Goal: Task Accomplishment & Management: Complete application form

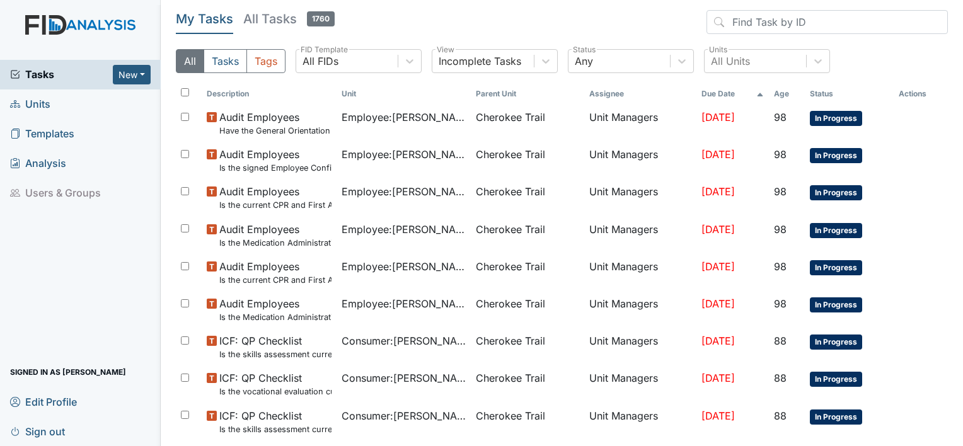
click at [45, 106] on span "Units" at bounding box center [30, 105] width 40 height 20
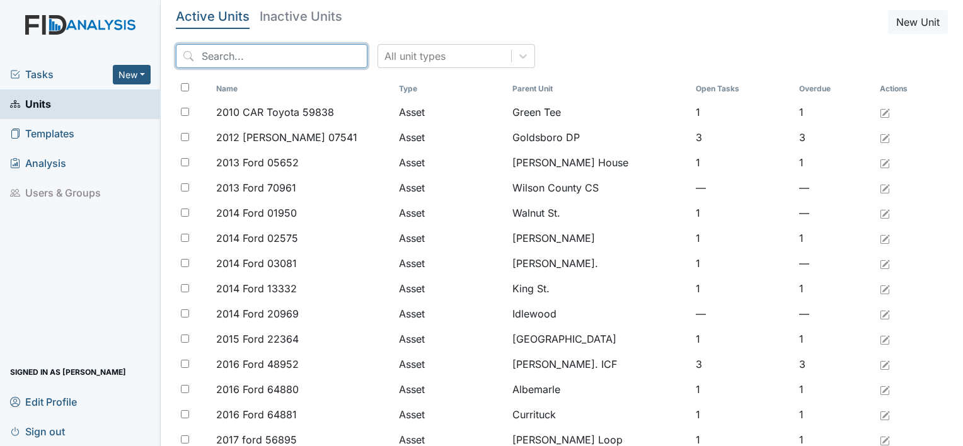
click at [213, 57] on input "search" at bounding box center [272, 56] width 192 height 24
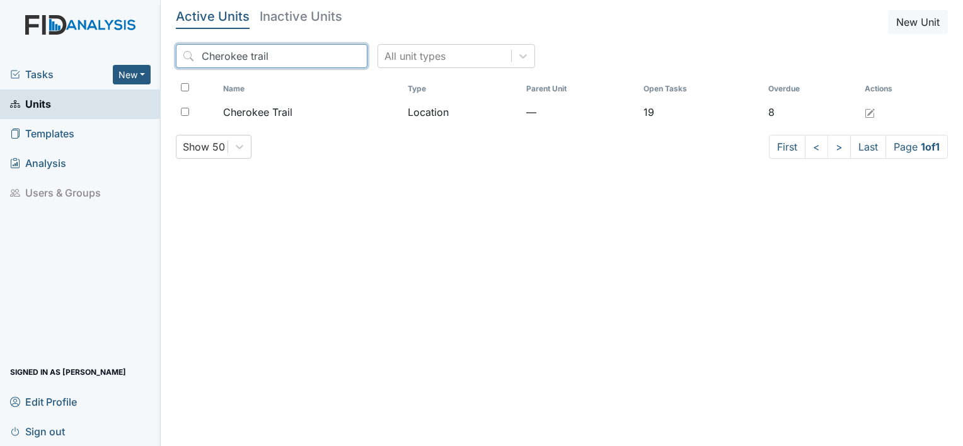
type input "Cherokee trail"
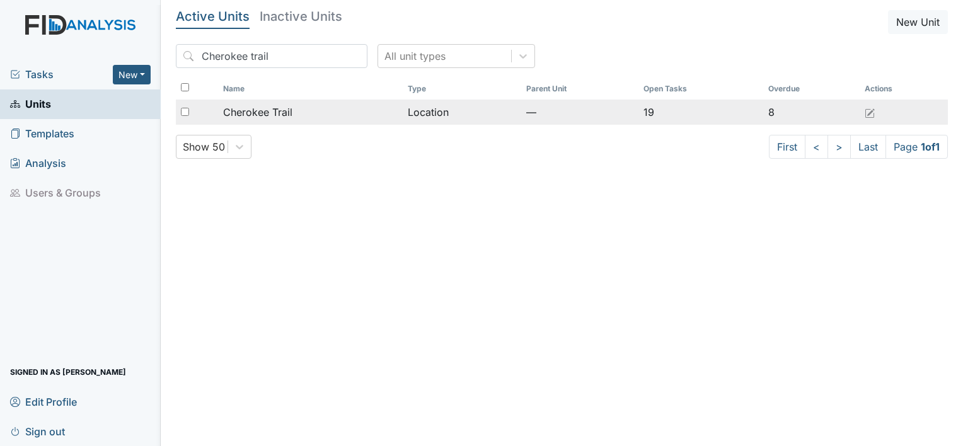
click at [237, 109] on span "Cherokee Trail" at bounding box center [257, 112] width 69 height 15
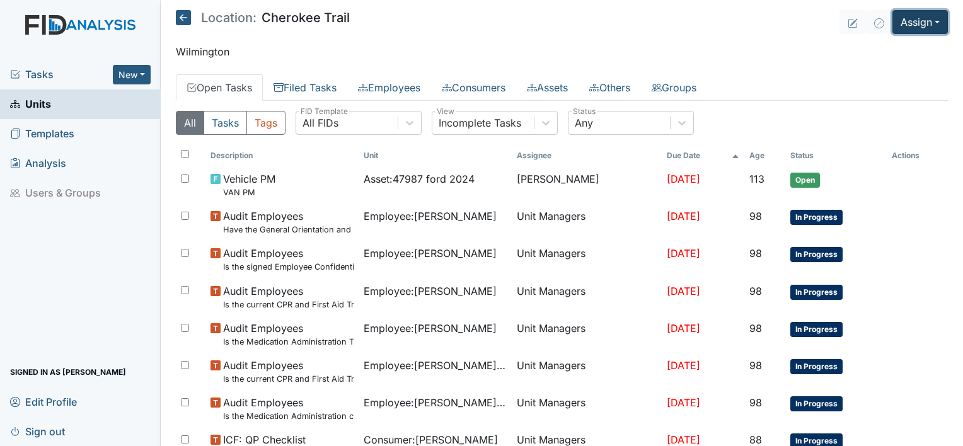
drag, startPoint x: 924, startPoint y: 21, endPoint x: 902, endPoint y: 17, distance: 21.8
click at [902, 17] on button "Assign" at bounding box center [919, 22] width 55 height 24
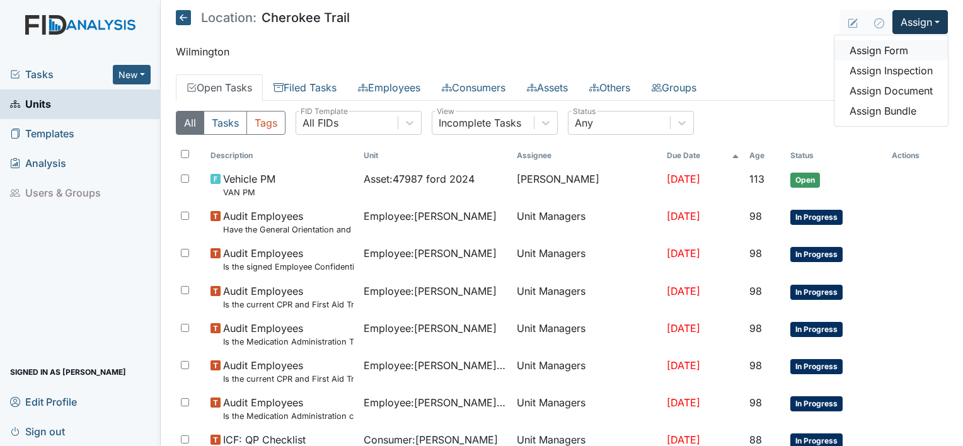
click at [878, 51] on link "Assign Form" at bounding box center [890, 50] width 113 height 20
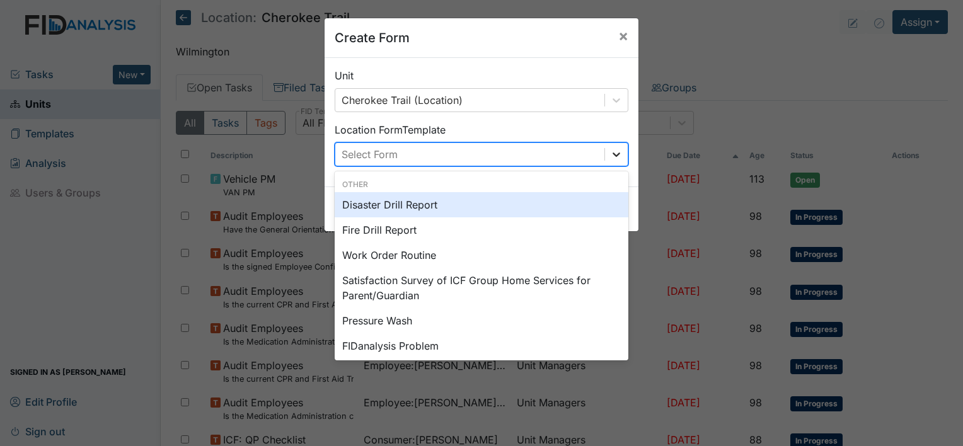
click at [610, 146] on div at bounding box center [616, 154] width 23 height 23
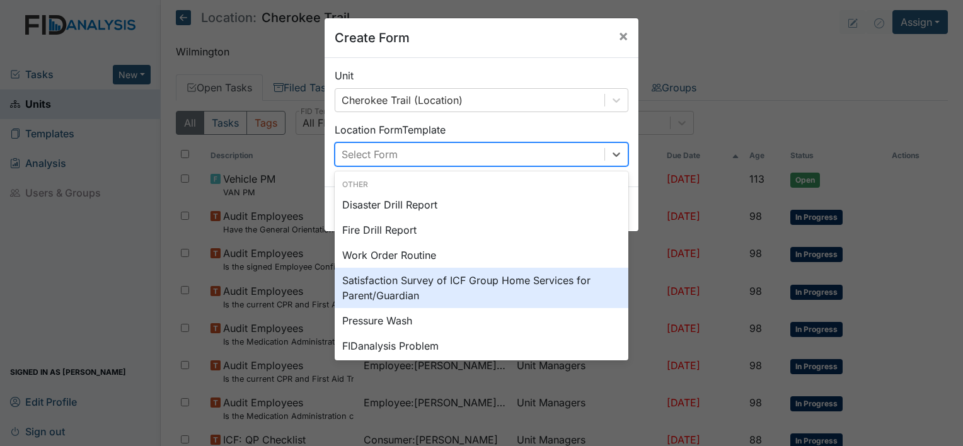
scroll to position [156, 0]
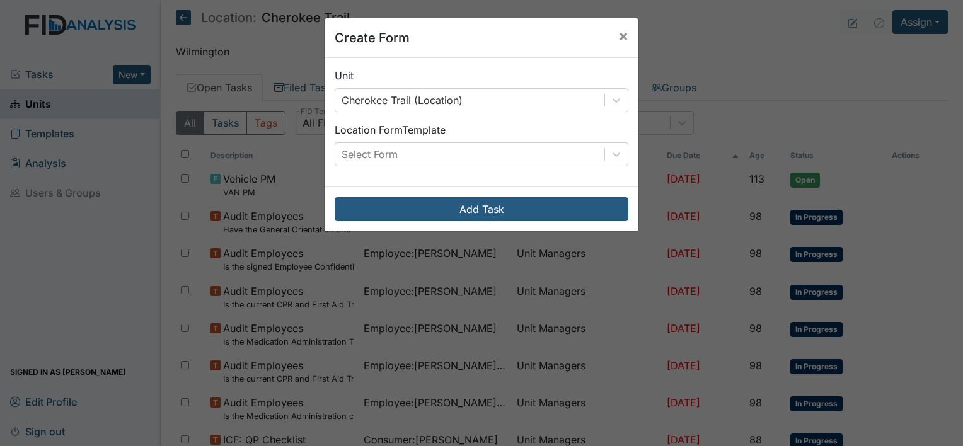
click at [784, 30] on div "Create Form × Unit Cherokee Trail (Location) Location Form Template Select Form…" at bounding box center [481, 223] width 963 height 446
click at [620, 33] on span "×" at bounding box center [623, 35] width 10 height 18
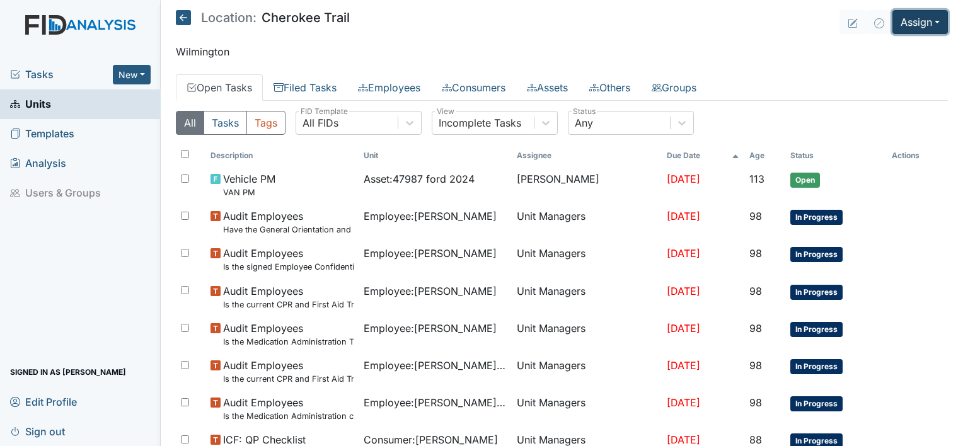
click at [929, 16] on button "Assign" at bounding box center [919, 22] width 55 height 24
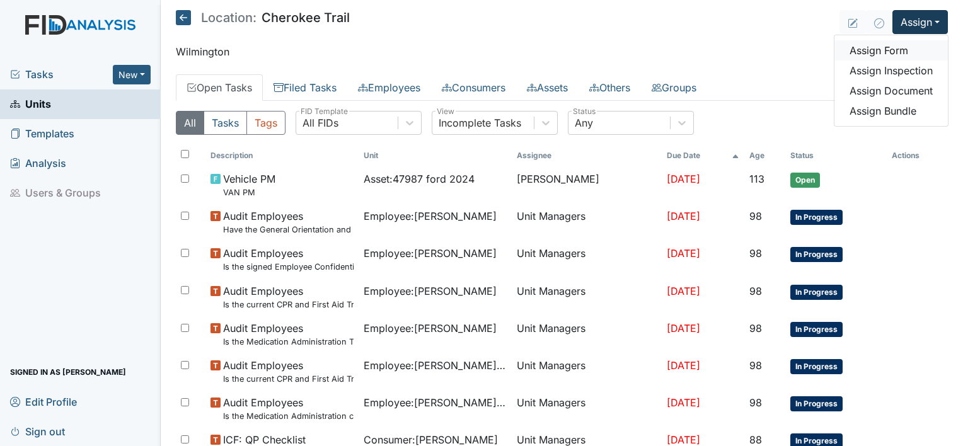
click at [885, 50] on link "Assign Form" at bounding box center [890, 50] width 113 height 20
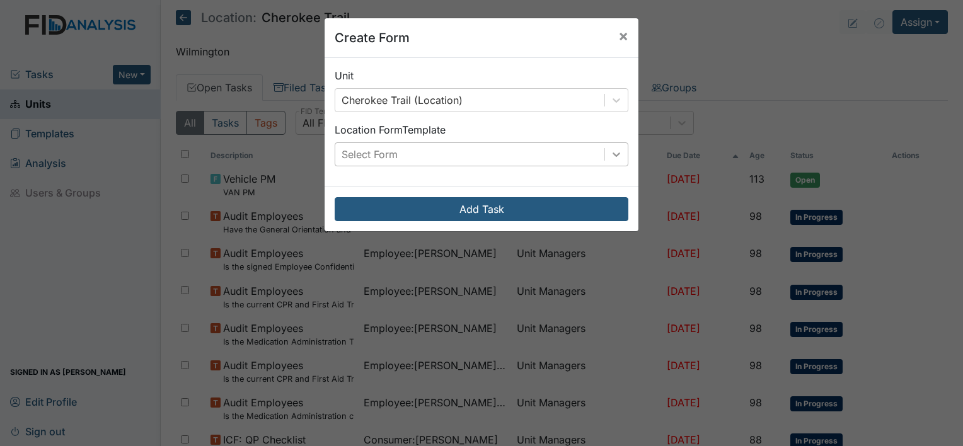
click at [612, 156] on icon at bounding box center [616, 154] width 8 height 4
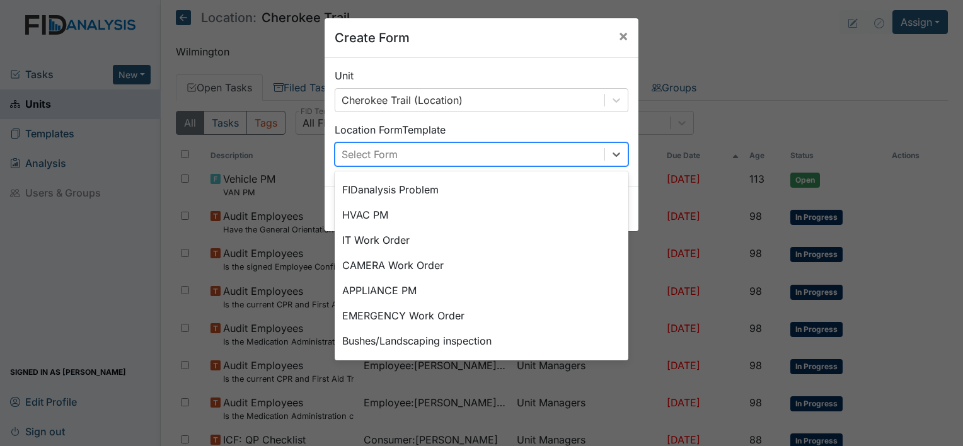
click at [682, 55] on div "Create Form × Unit Cherokee Trail (Location) Location Form Template option Sati…" at bounding box center [481, 223] width 963 height 446
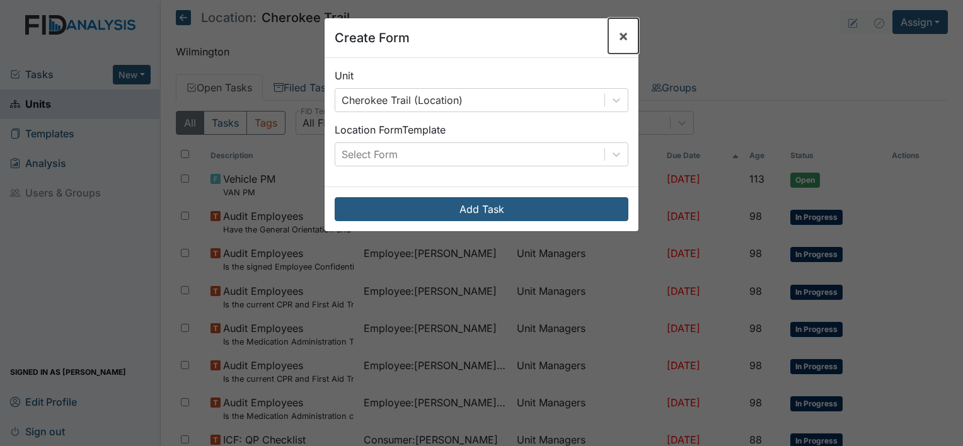
click at [621, 31] on span "×" at bounding box center [623, 35] width 10 height 18
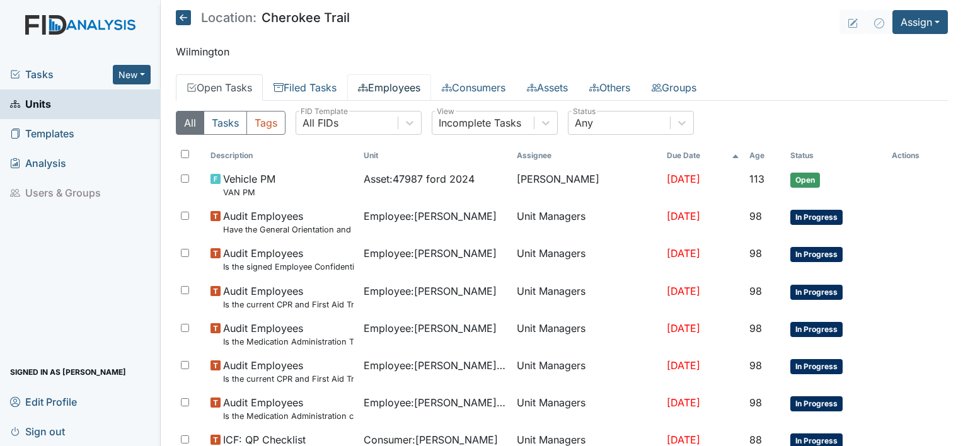
click at [378, 88] on link "Employees" at bounding box center [389, 87] width 84 height 26
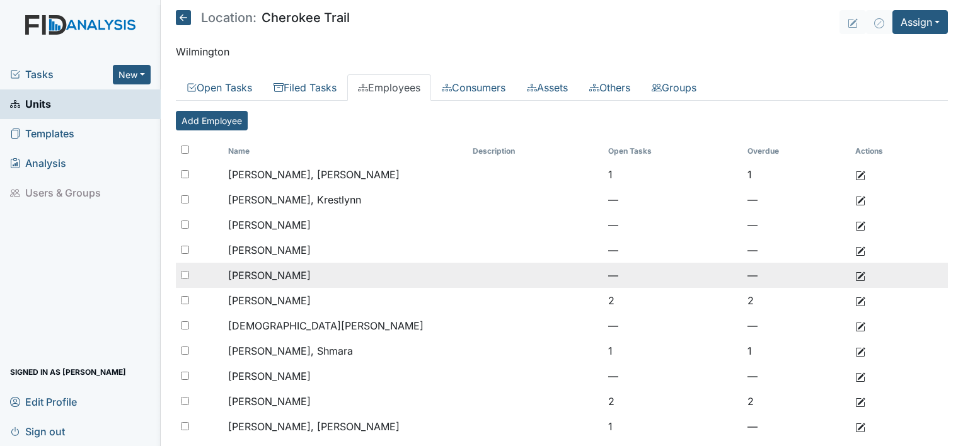
click at [258, 269] on span "Cherry, Teresa" at bounding box center [269, 275] width 83 height 13
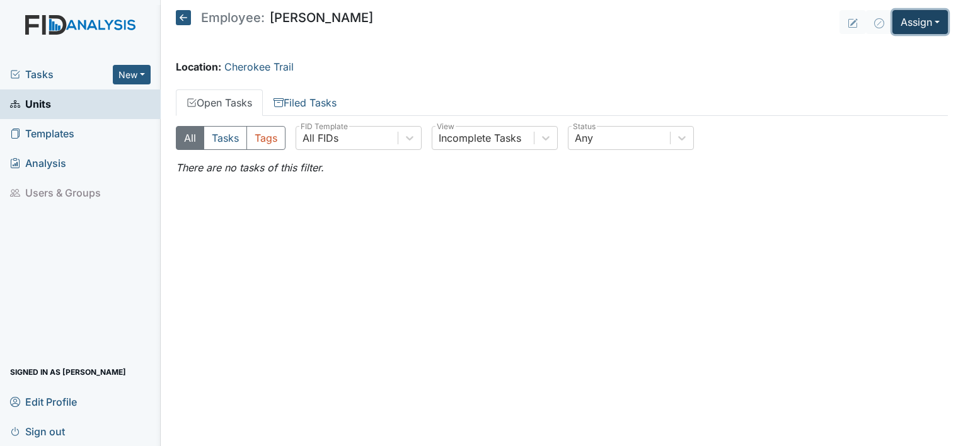
click at [912, 15] on button "Assign" at bounding box center [919, 22] width 55 height 24
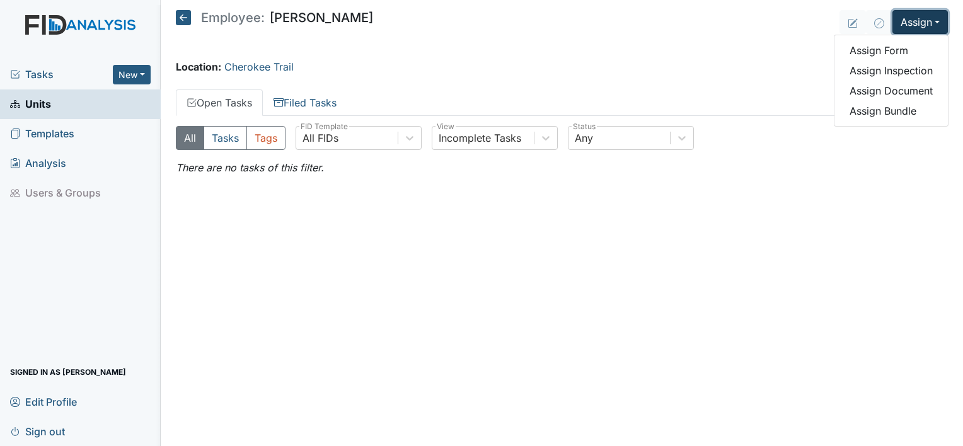
click at [898, 50] on link "Assign Form" at bounding box center [890, 50] width 113 height 20
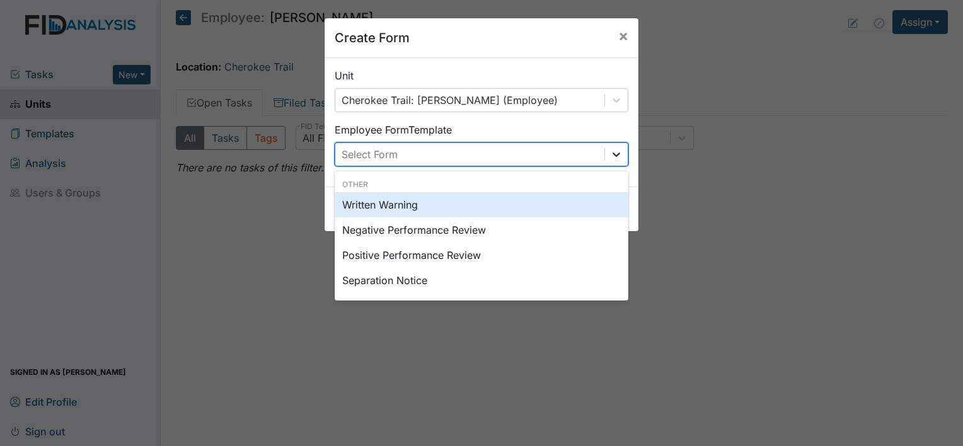
click at [615, 154] on icon at bounding box center [616, 154] width 13 height 13
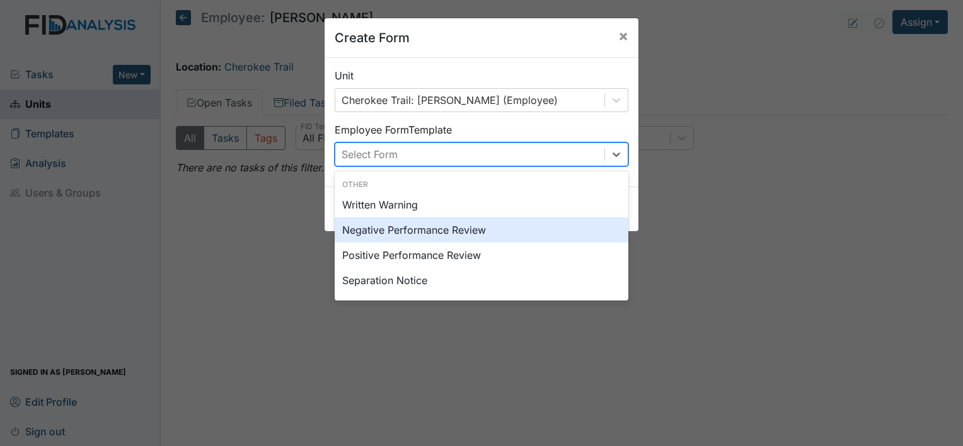
click at [501, 225] on div "Negative Performance Review" at bounding box center [482, 229] width 294 height 25
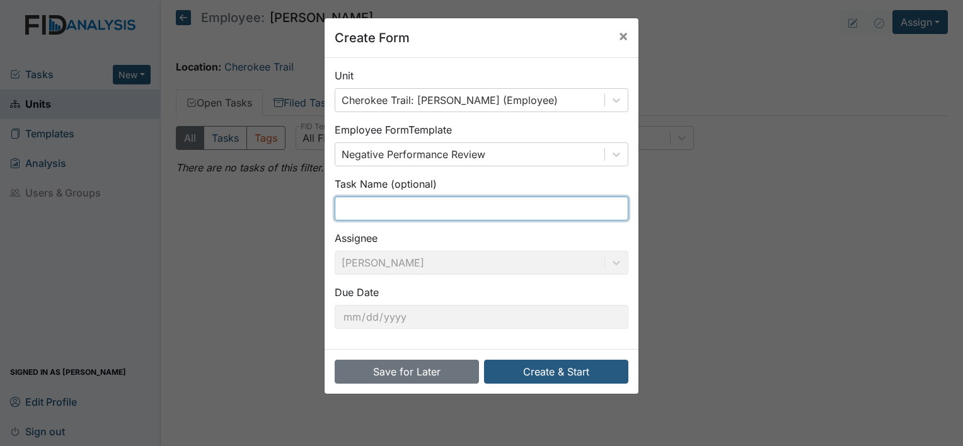
click at [479, 201] on input "text" at bounding box center [482, 209] width 294 height 24
type input "Late"
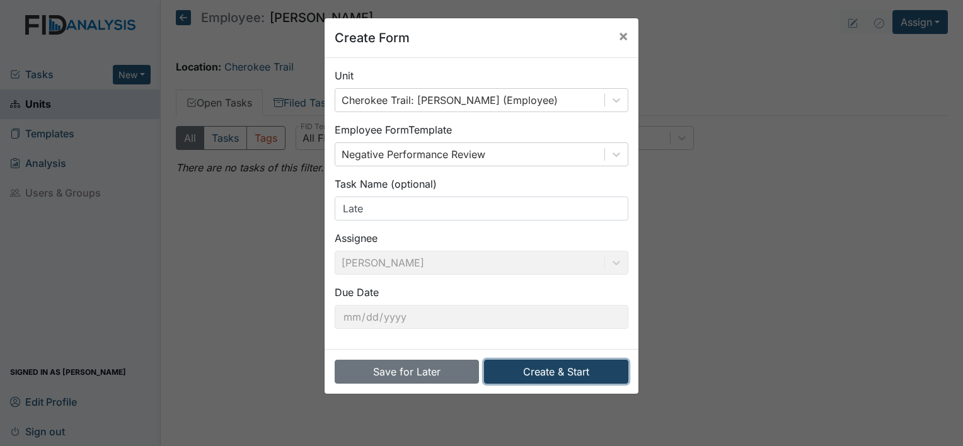
click at [573, 370] on button "Create & Start" at bounding box center [556, 372] width 144 height 24
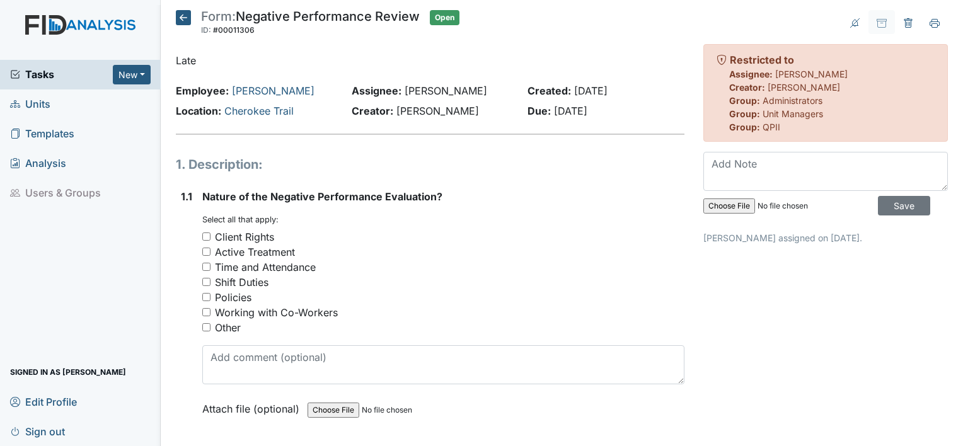
click at [205, 266] on input "Time and Attendance" at bounding box center [206, 267] width 8 height 8
checkbox input "true"
click at [179, 307] on div "1.1 Nature of the Negative Performance Evaluation? You must select one or more …" at bounding box center [430, 312] width 508 height 246
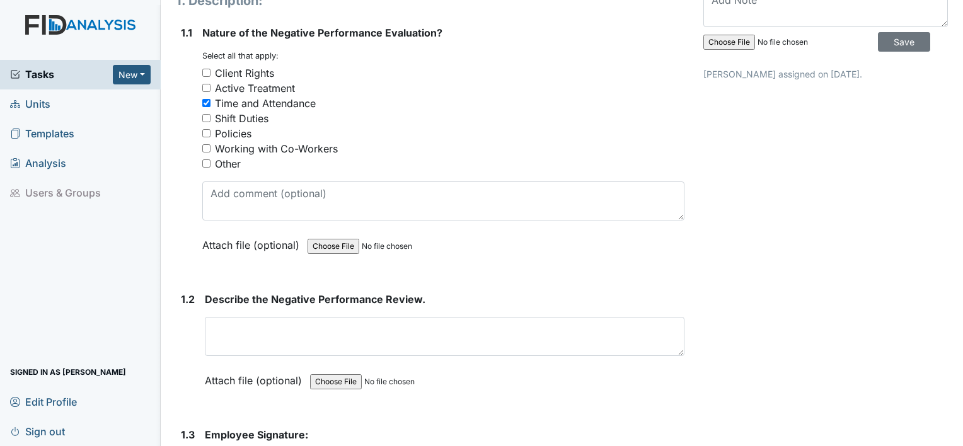
scroll to position [176, 0]
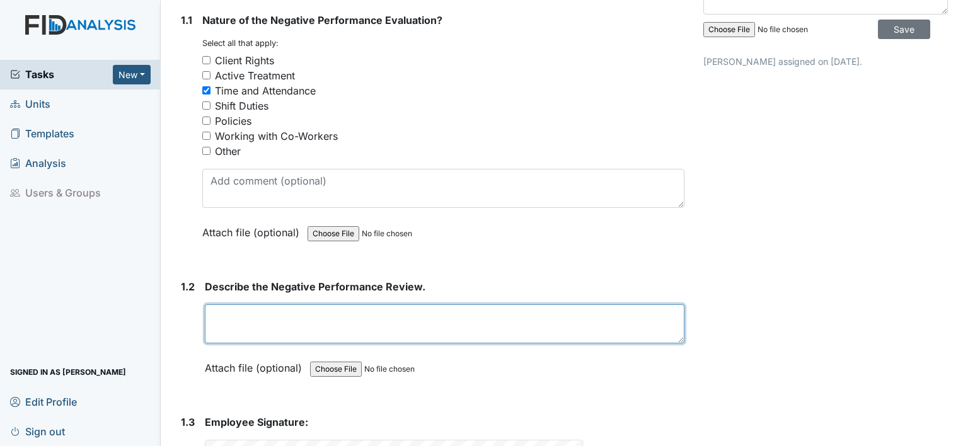
click at [248, 323] on textarea at bounding box center [444, 323] width 479 height 39
type textarea "LATE WITH NO NOTICE"
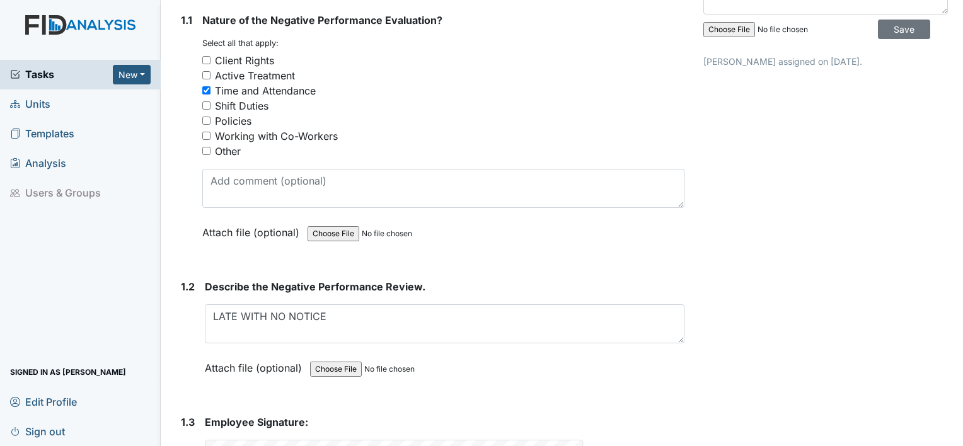
click at [166, 327] on div "Form: Negative Performance Review ID: #00011306 Open Autosaving... Late Employe…" at bounding box center [429, 201] width 527 height 735
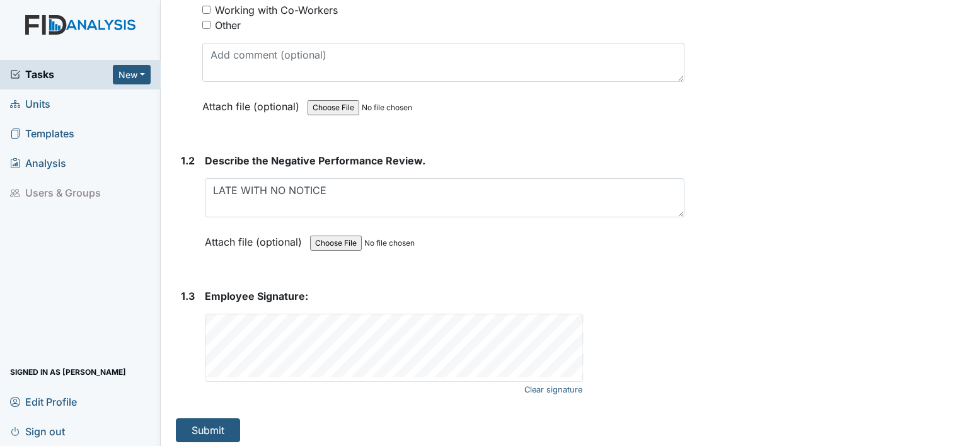
scroll to position [307, 0]
